Goal: Task Accomplishment & Management: Complete application form

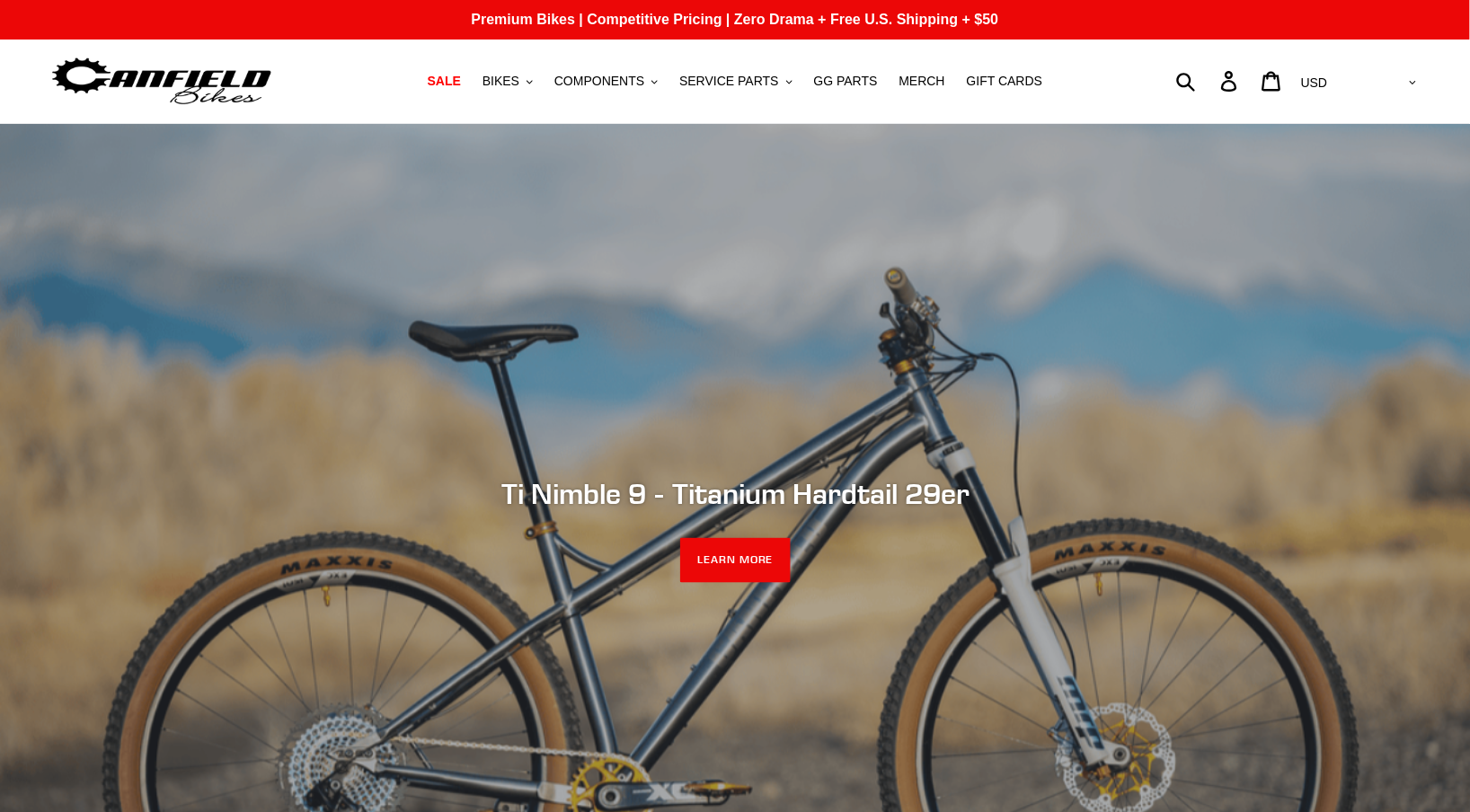
click at [1256, 82] on div "Submit Search Log in Cart 0 items Currency AED AFN ALL AMD ANG AUD AWG AZN BAM …" at bounding box center [1249, 80] width 343 height 39
click at [1255, 80] on div "Submit Search Log in Cart 0 items Currency AED AFN ALL AMD ANG AUD AWG AZN BAM …" at bounding box center [1249, 80] width 343 height 39
click at [1253, 81] on div "Submit Search Log in Cart 0 items Currency AED AFN ALL AMD ANG AUD AWG AZN BAM …" at bounding box center [1249, 80] width 343 height 39
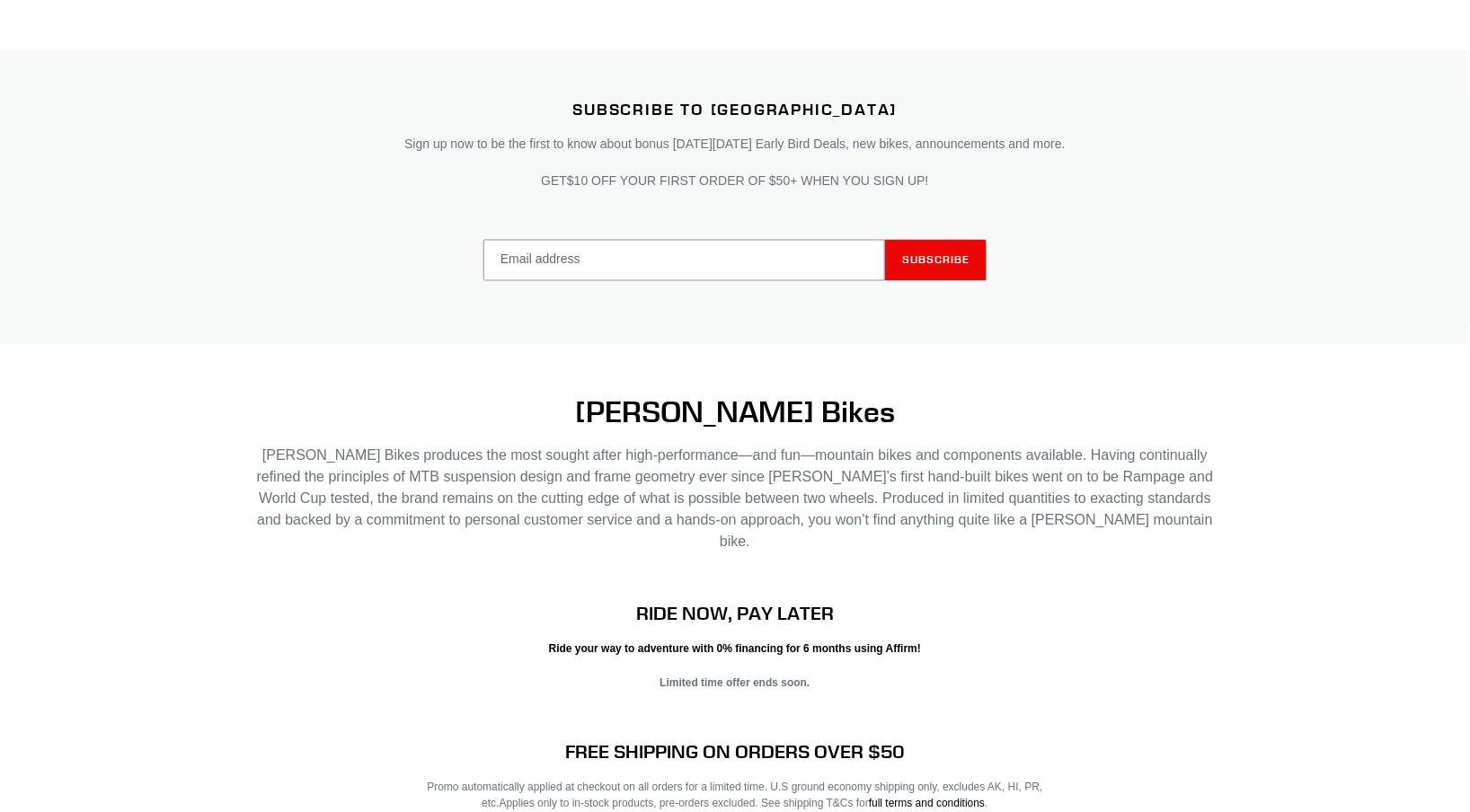
scroll to position [3643, 0]
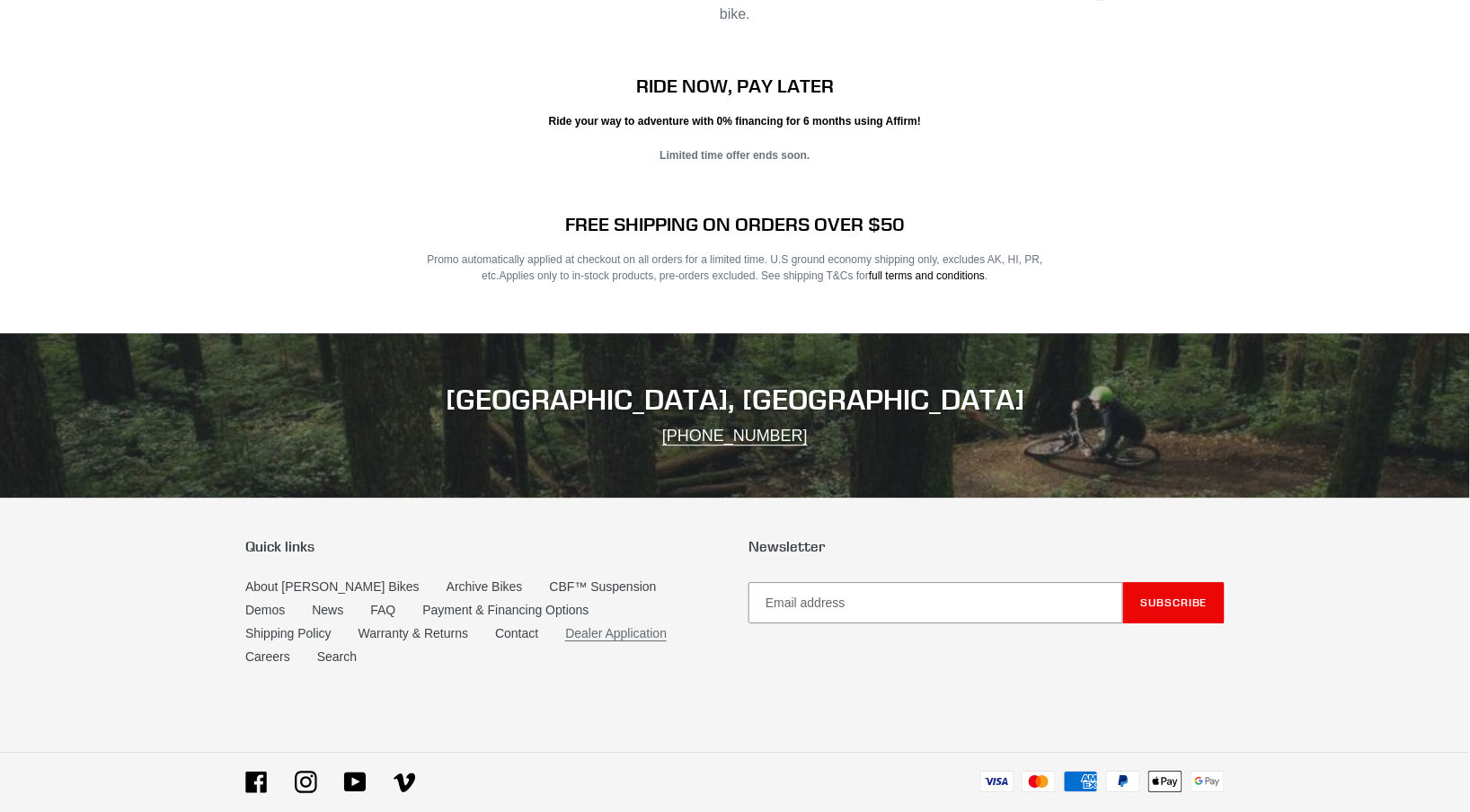
click at [565, 626] on link "Dealer Application" at bounding box center [616, 634] width 101 height 15
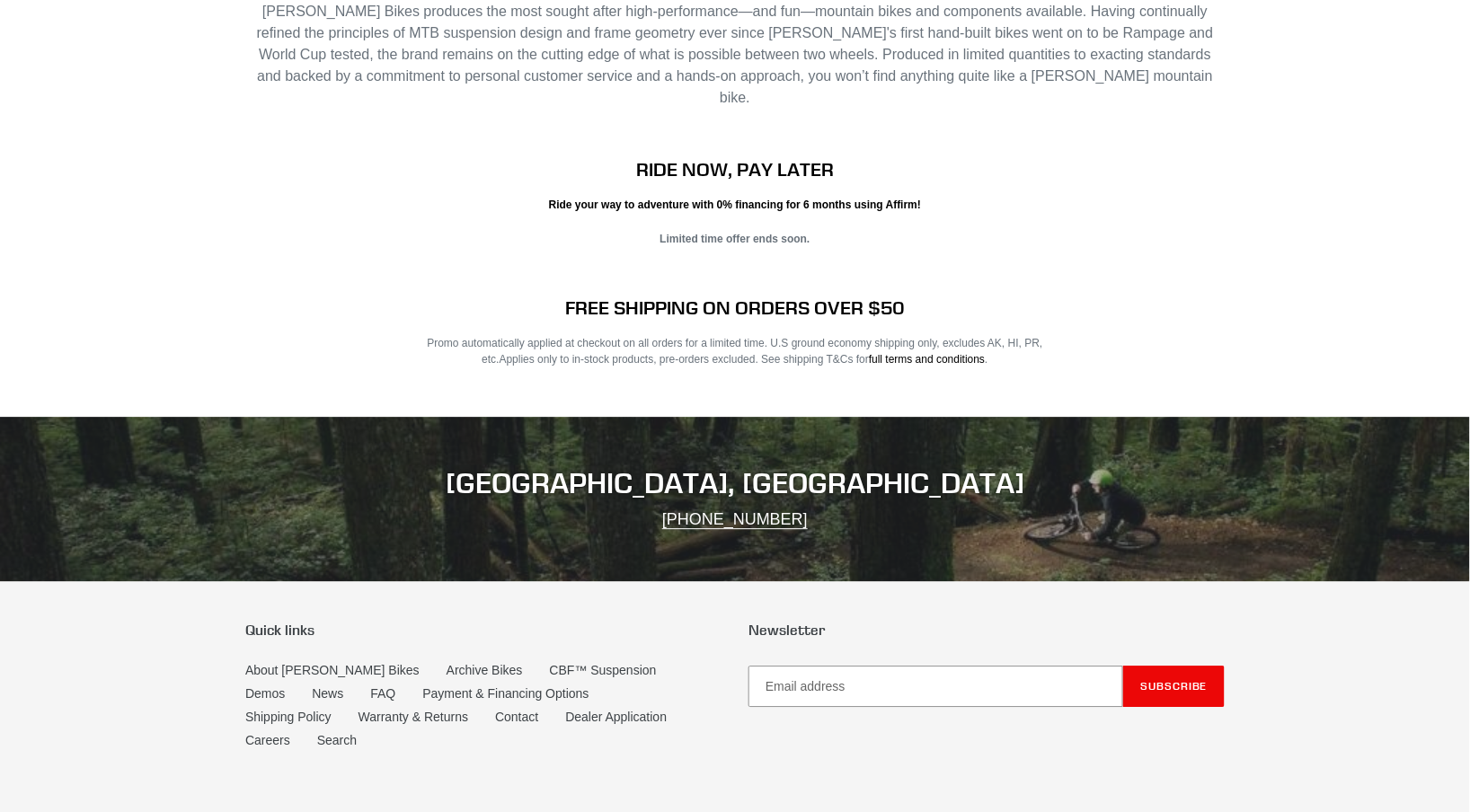
scroll to position [3643, 0]
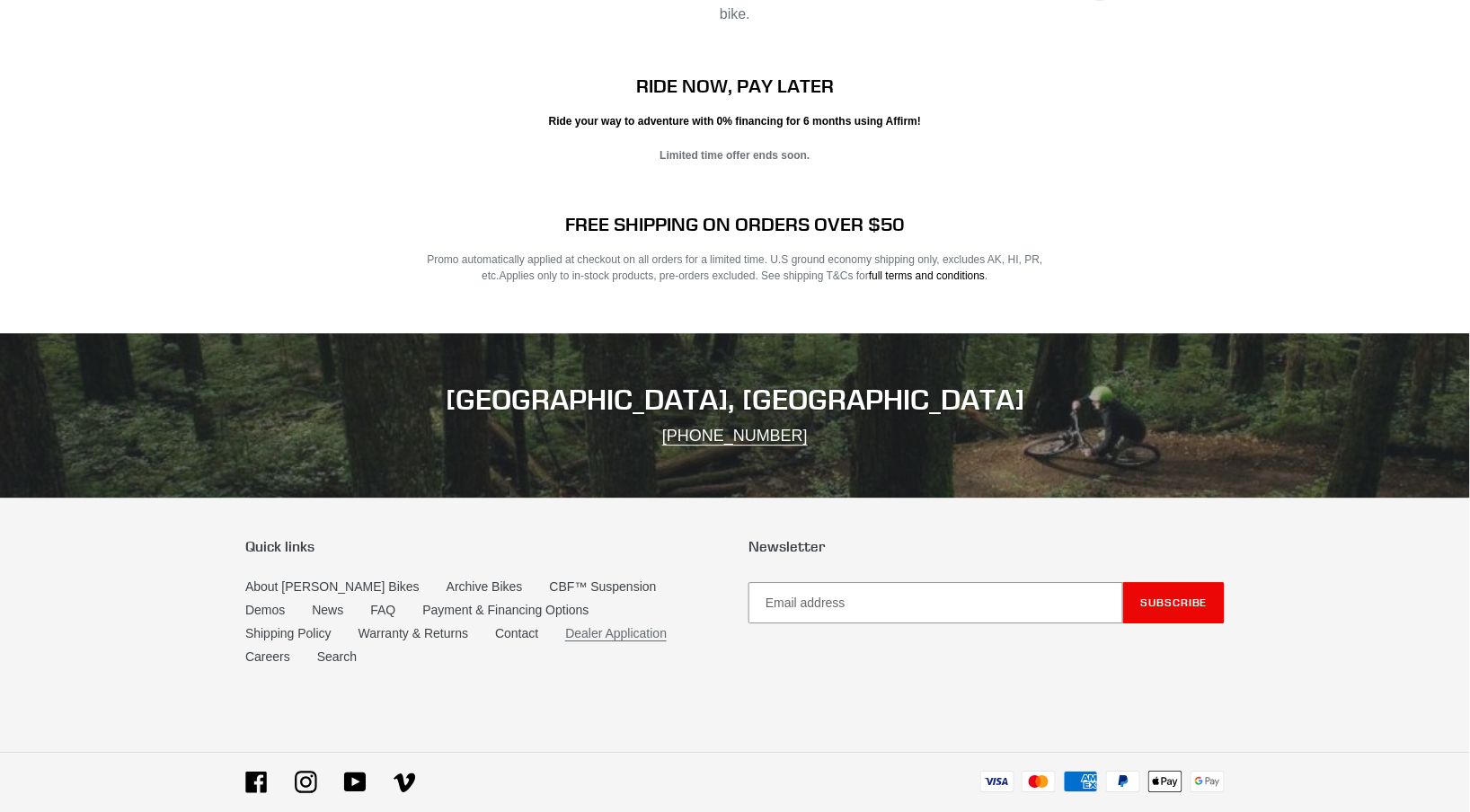
click at [565, 626] on link "Dealer Application" at bounding box center [616, 634] width 101 height 15
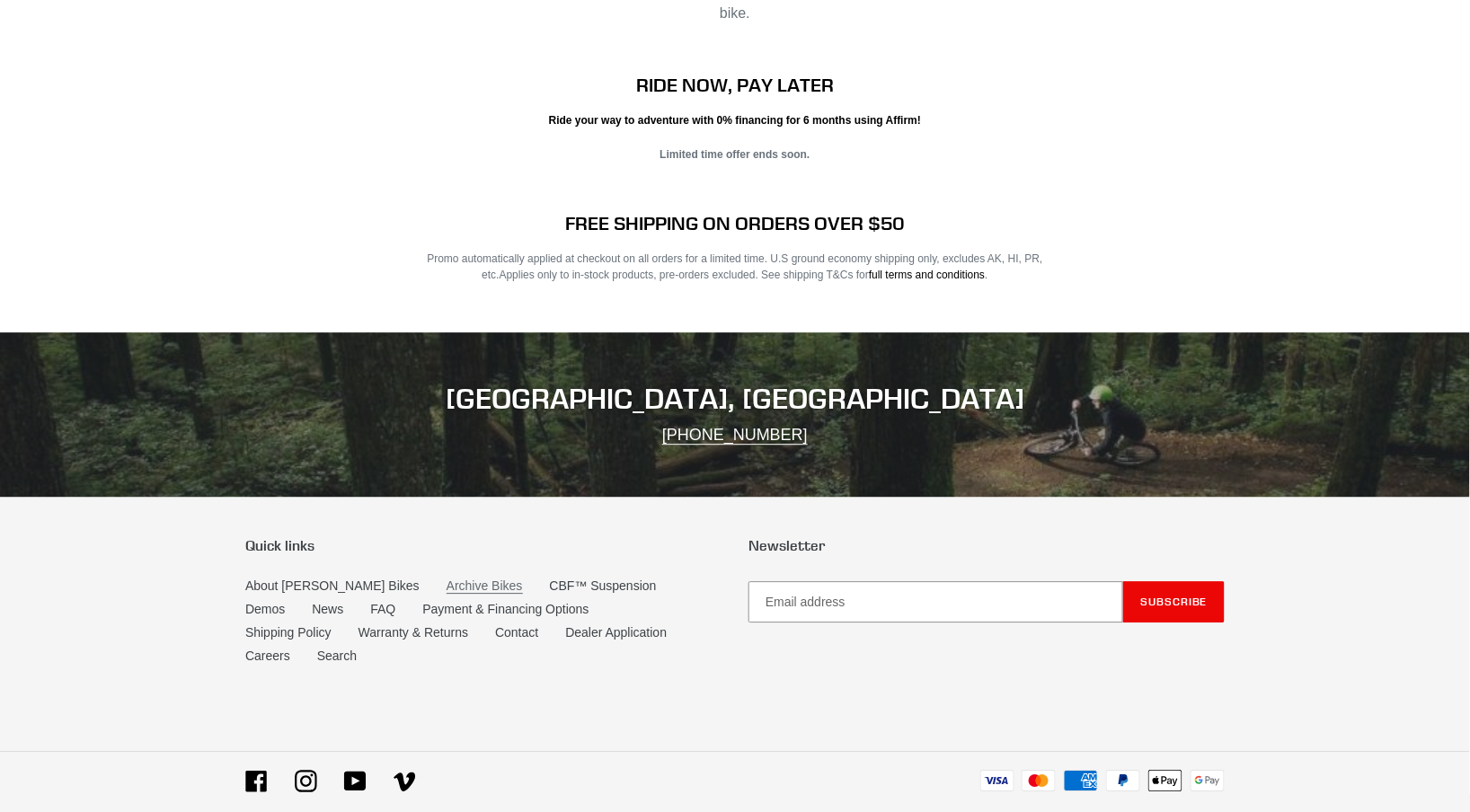
scroll to position [3643, 0]
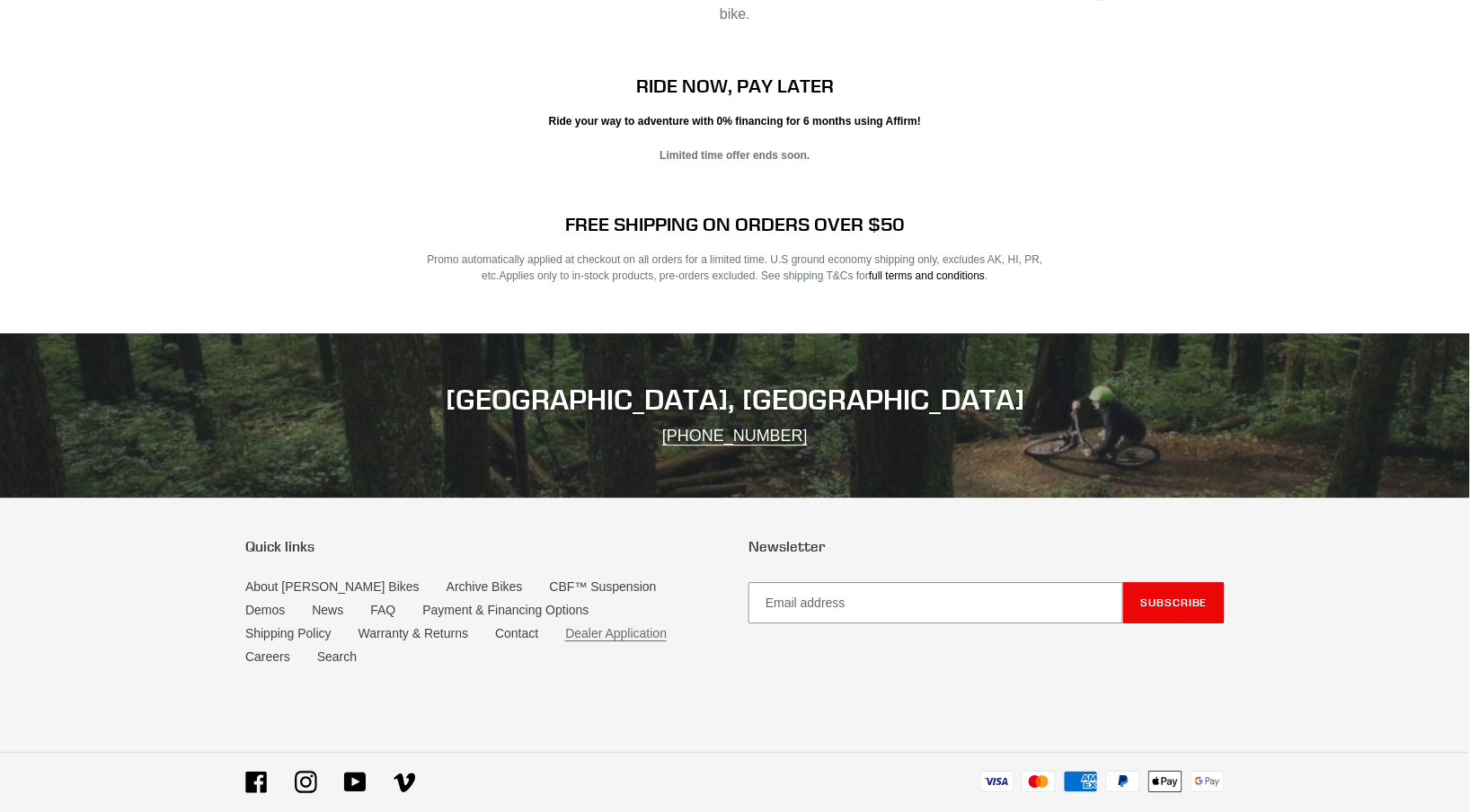
click at [565, 626] on link "Dealer Application" at bounding box center [616, 634] width 101 height 15
